Goal: Transaction & Acquisition: Download file/media

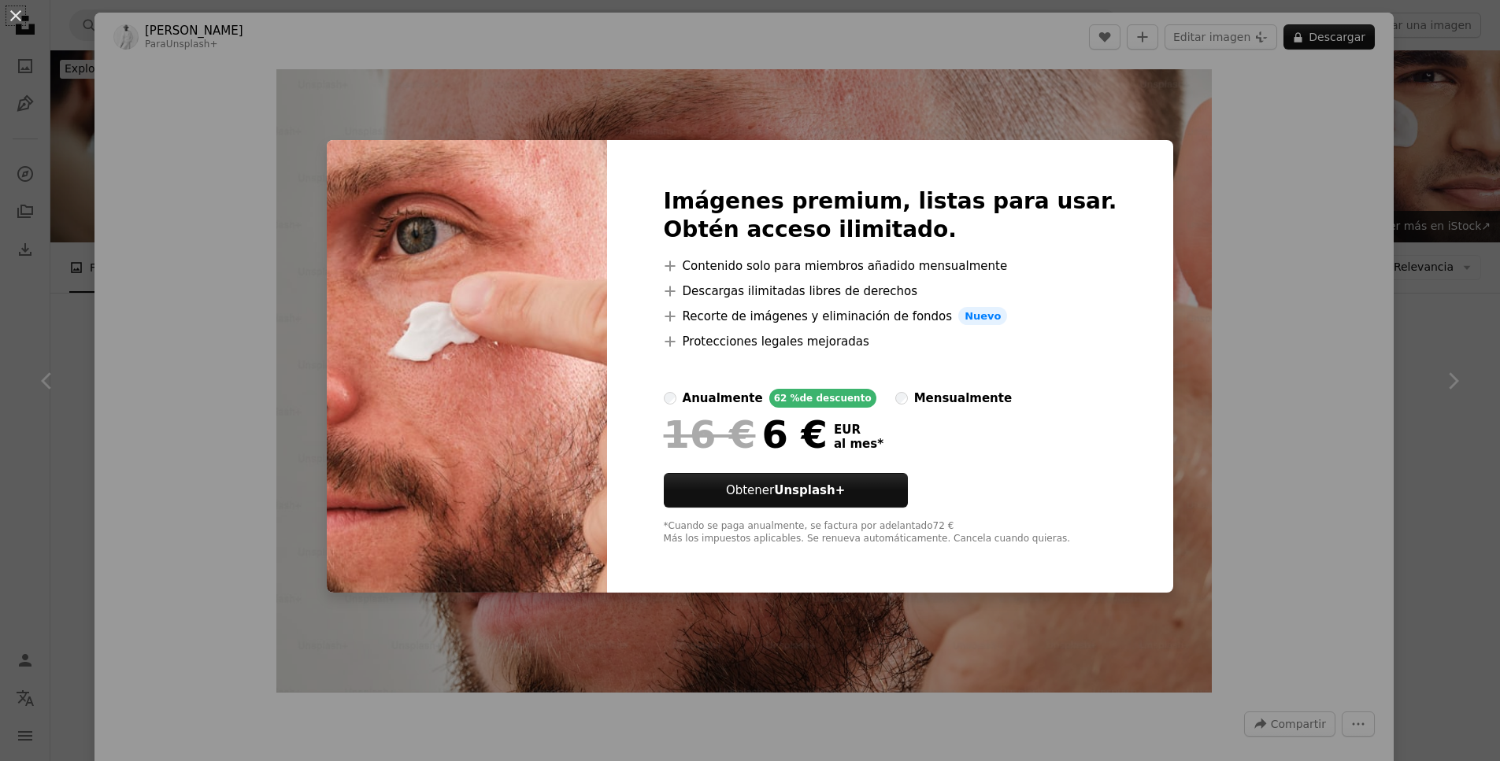
click at [1271, 207] on div "An X shape Imágenes premium, listas para usar. Obtén acceso ilimitado. A plus s…" at bounding box center [750, 380] width 1500 height 761
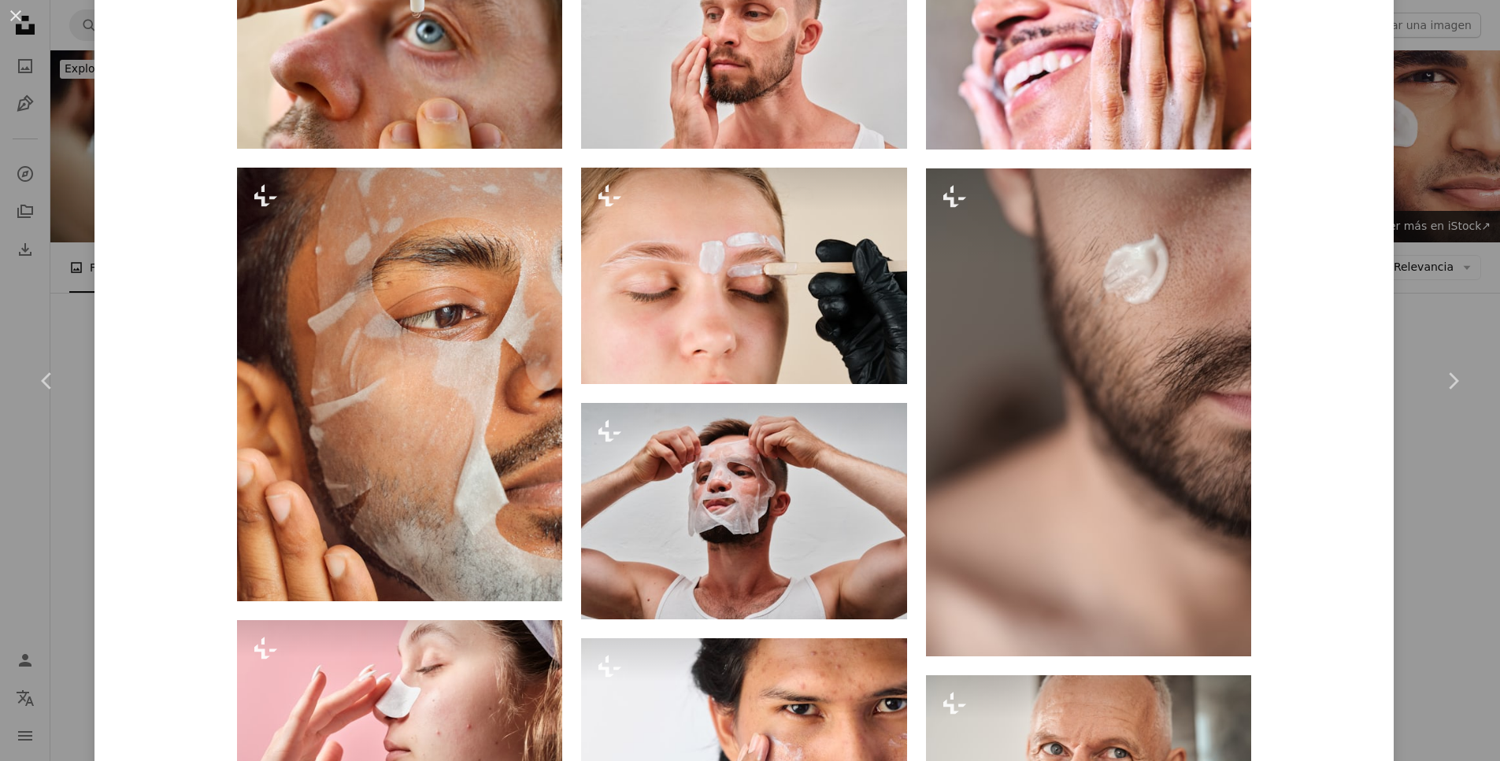
scroll to position [1974, 0]
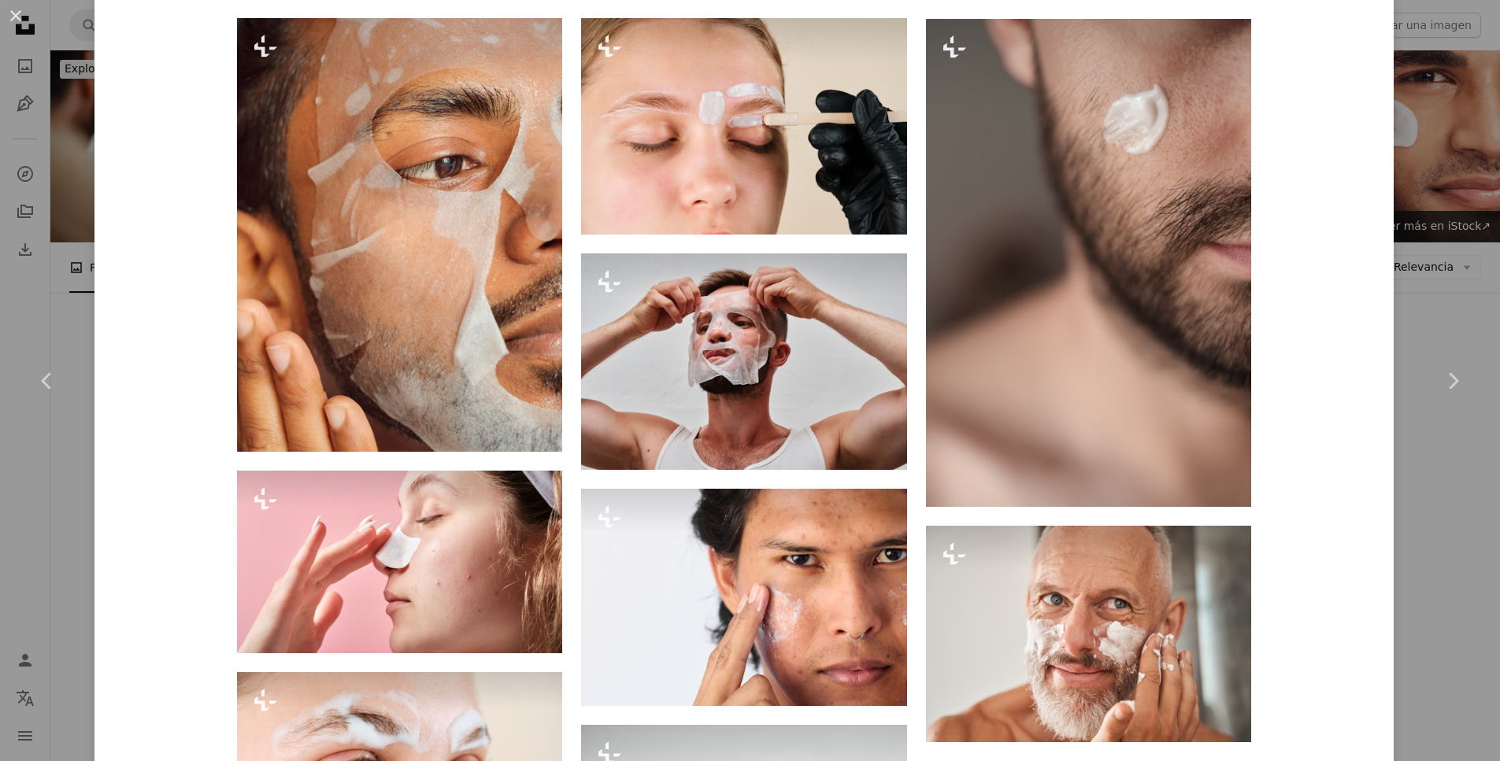
click at [1477, 187] on div "An X shape Chevron left Chevron right [PERSON_NAME] Para Unsplash+ A heart A pl…" at bounding box center [750, 380] width 1500 height 761
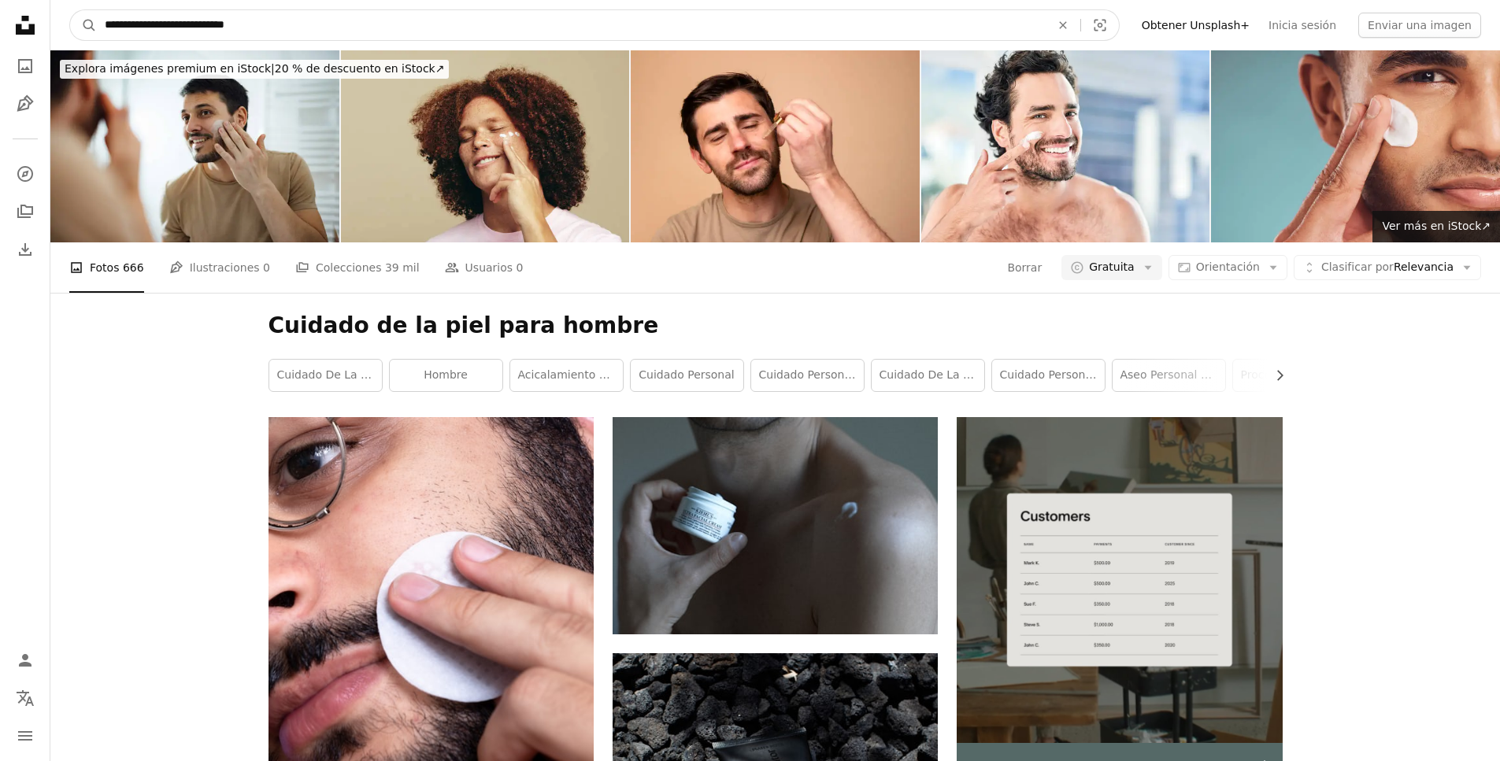
click at [212, 28] on input "**********" at bounding box center [571, 25] width 949 height 30
type input "**********"
click button "A magnifying glass" at bounding box center [83, 25] width 27 height 30
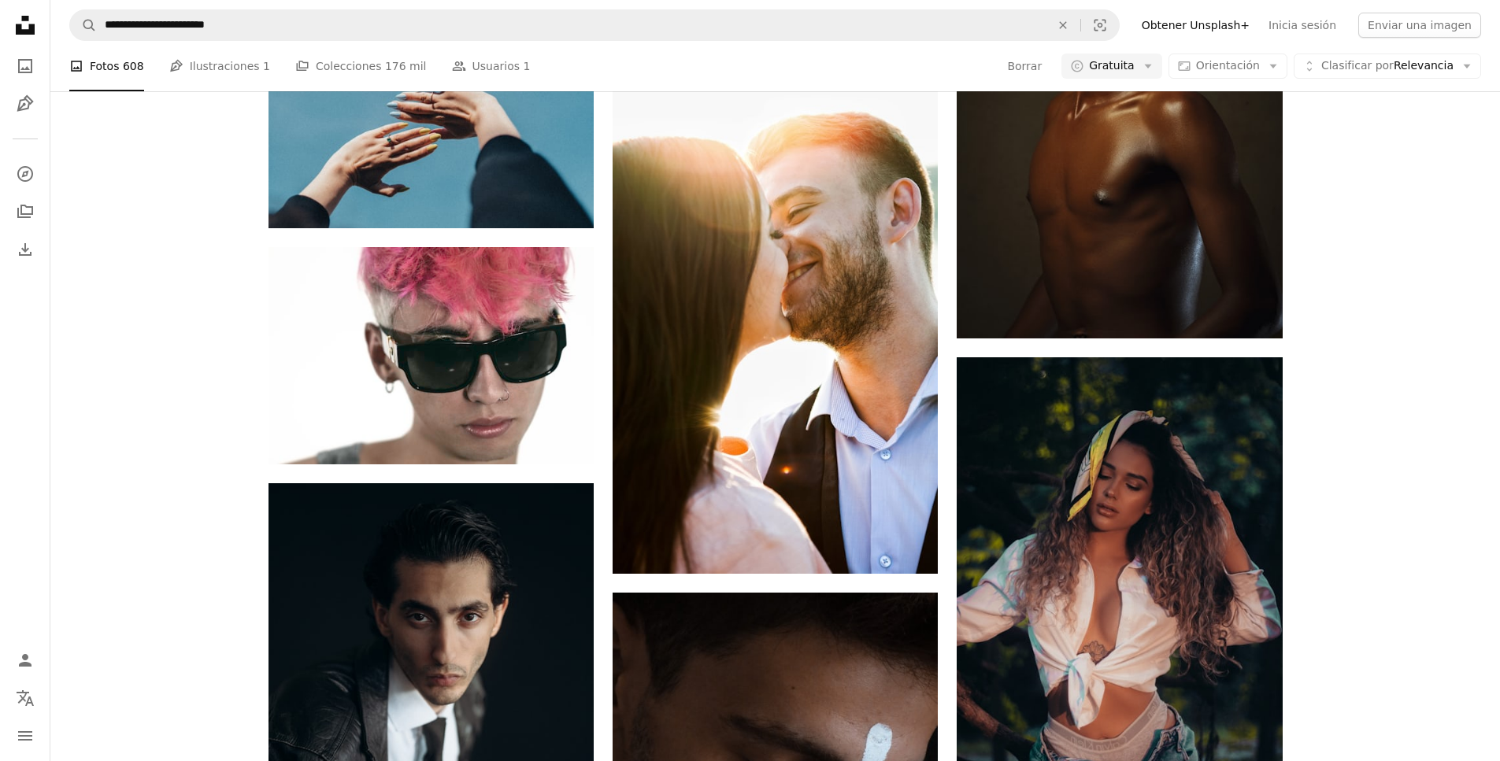
scroll to position [2469, 0]
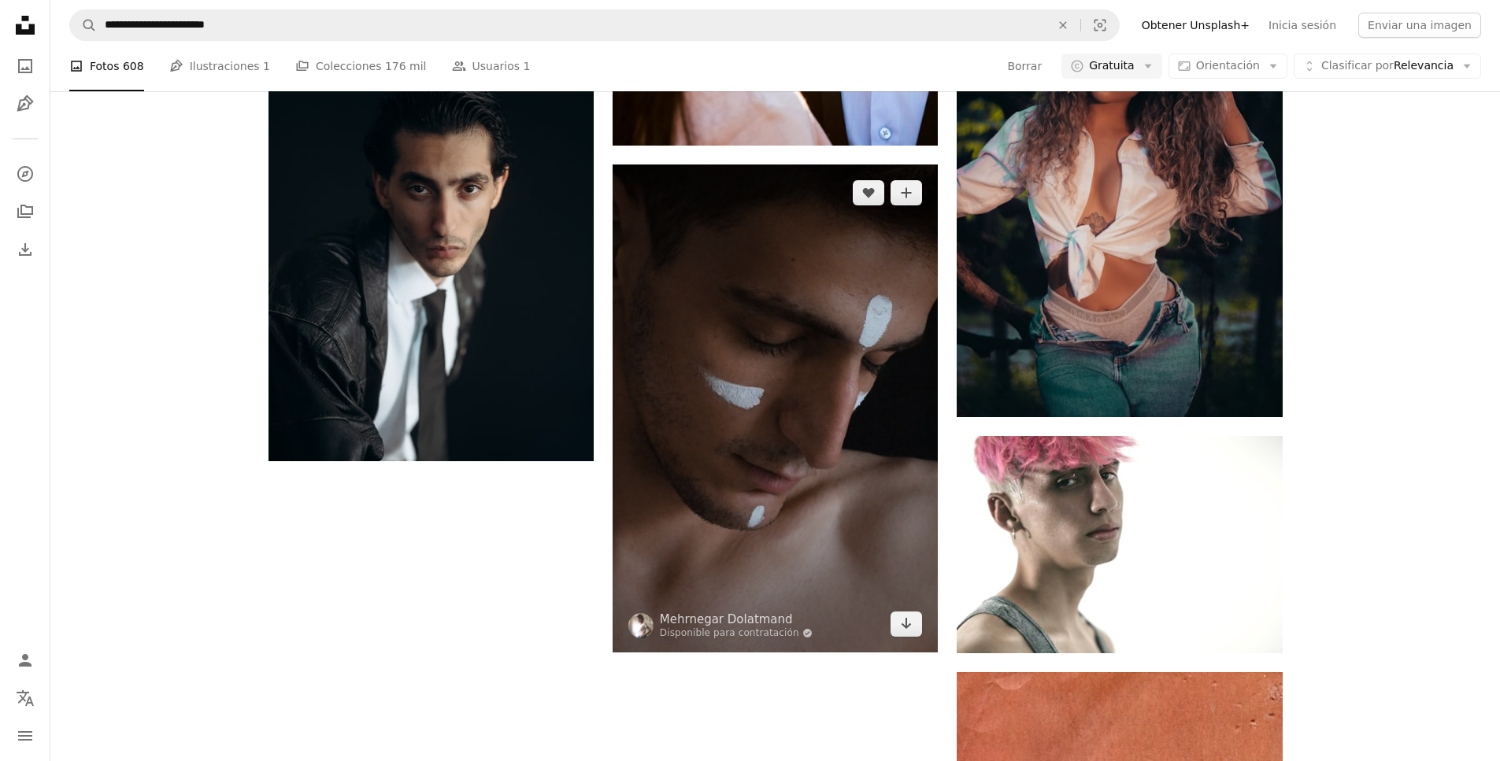
click at [848, 337] on img at bounding box center [774, 409] width 325 height 488
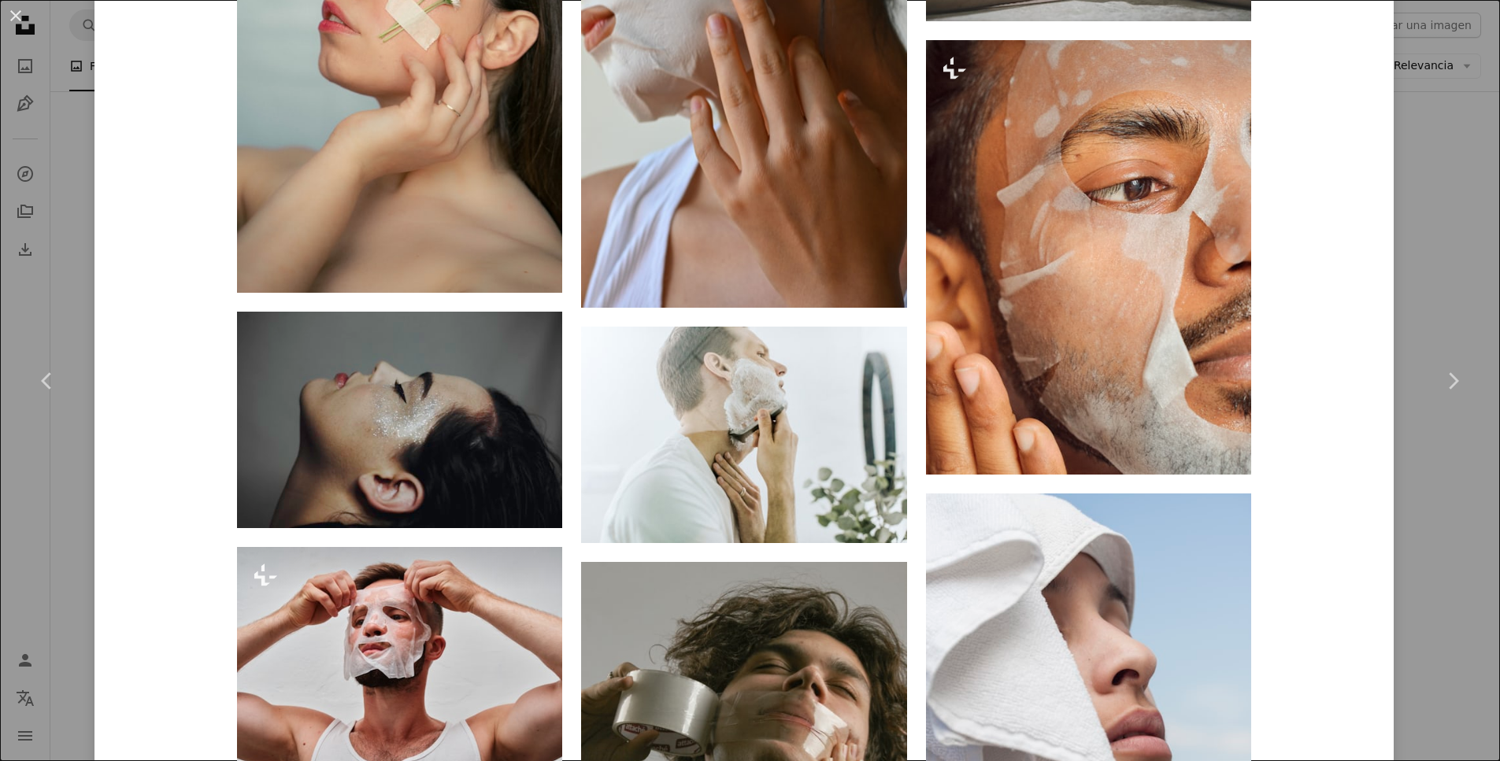
scroll to position [1750, 0]
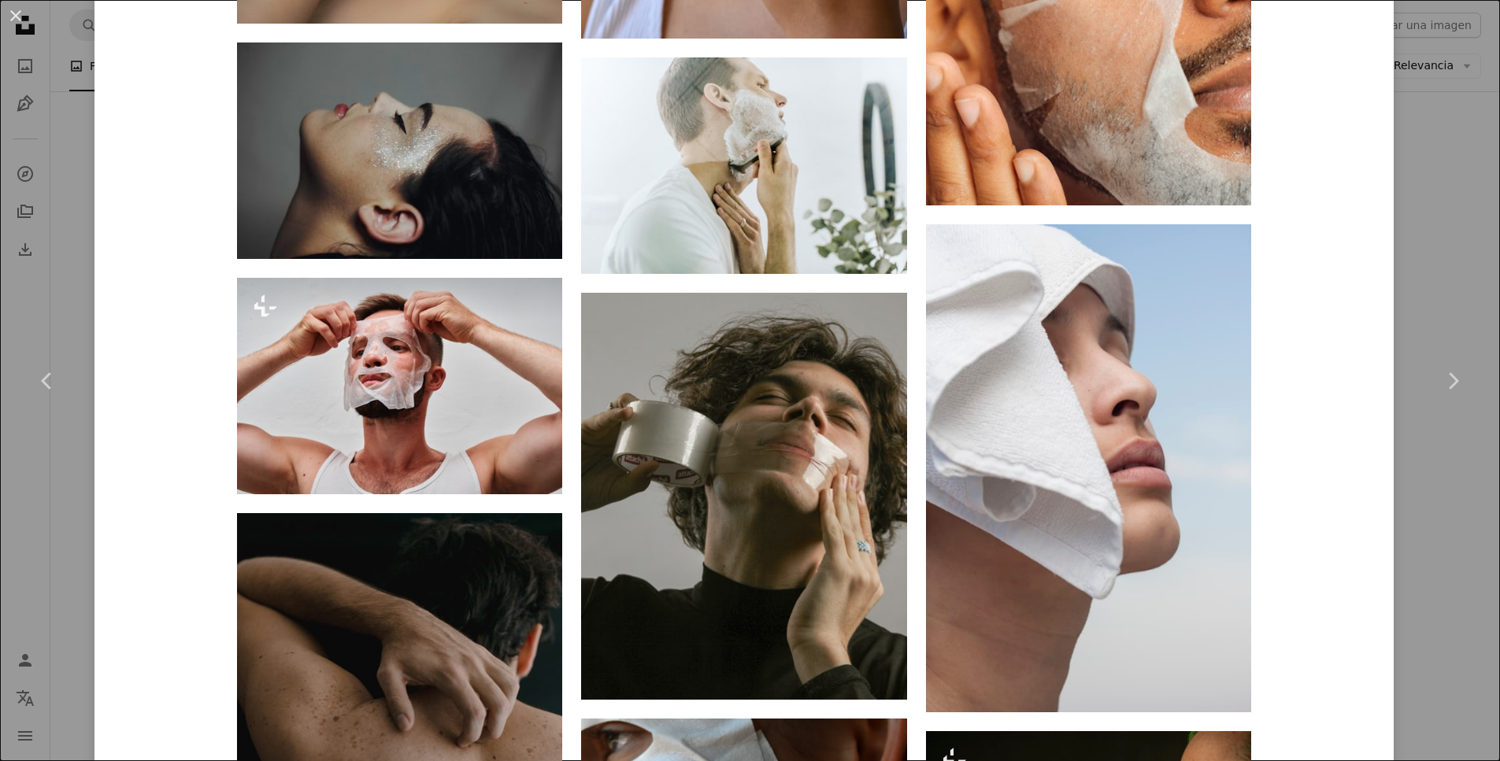
click at [1425, 199] on div "An X shape Chevron left Chevron right Mehrnegar Dolatmand Disponible para contr…" at bounding box center [750, 380] width 1500 height 761
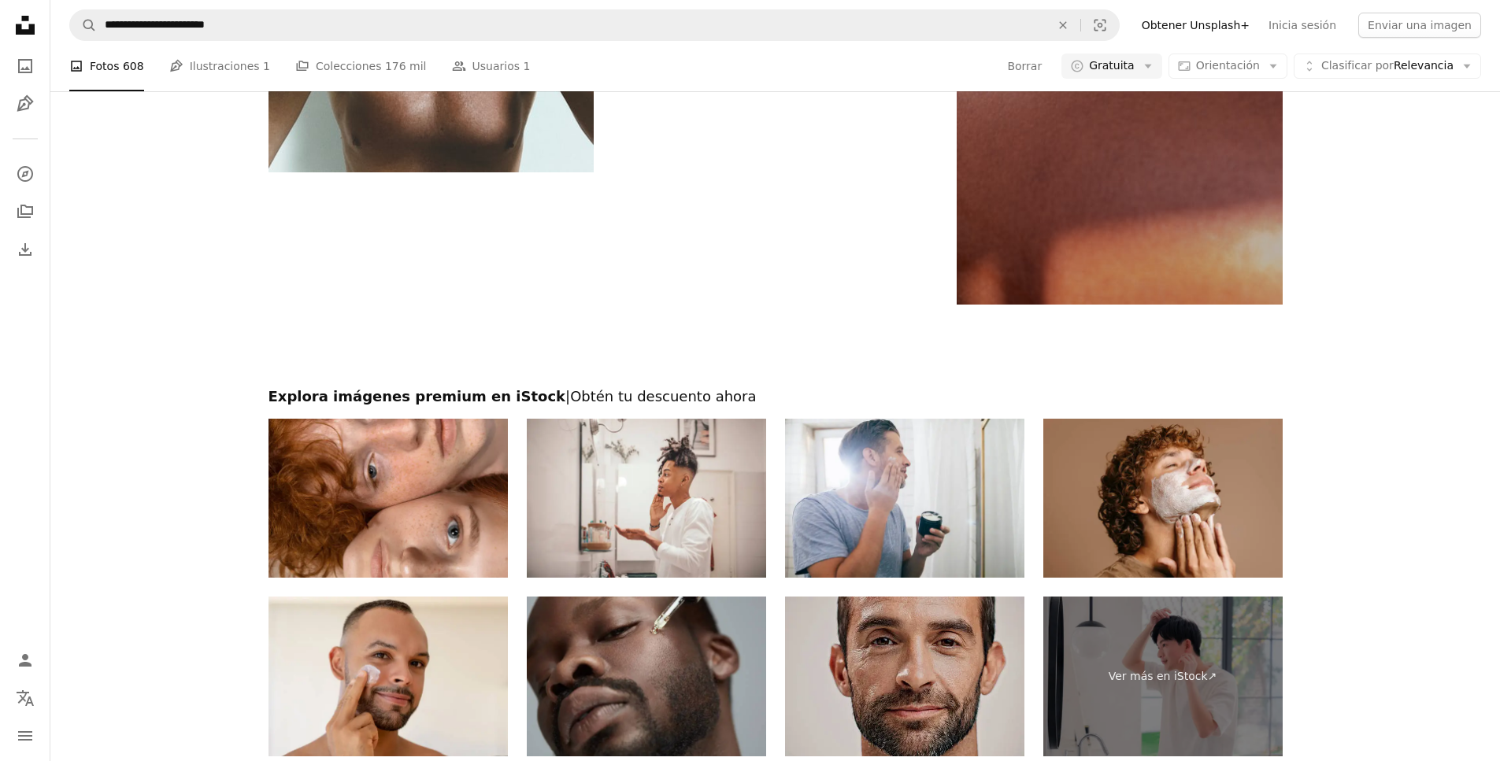
scroll to position [5793, 0]
